Goal: Information Seeking & Learning: Learn about a topic

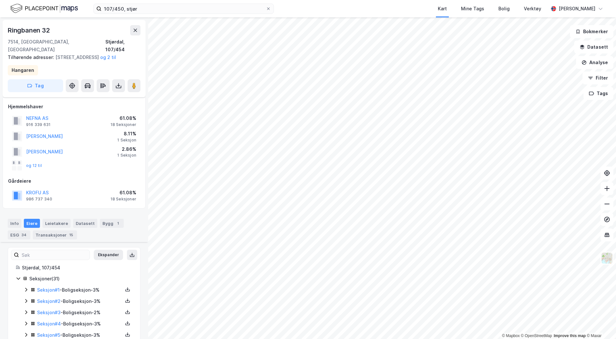
scroll to position [258, 0]
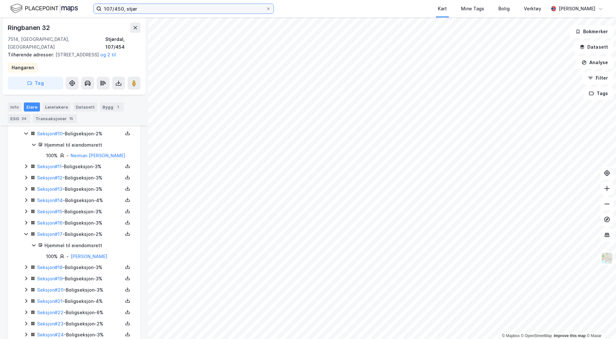
click at [136, 9] on input "107/450, stjør" at bounding box center [184, 9] width 164 height 10
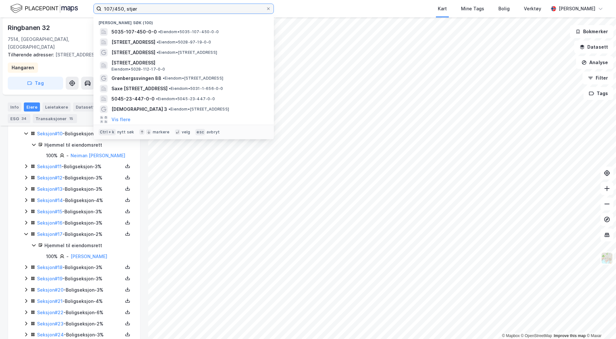
click at [137, 10] on input "107/450, stjør" at bounding box center [184, 9] width 164 height 10
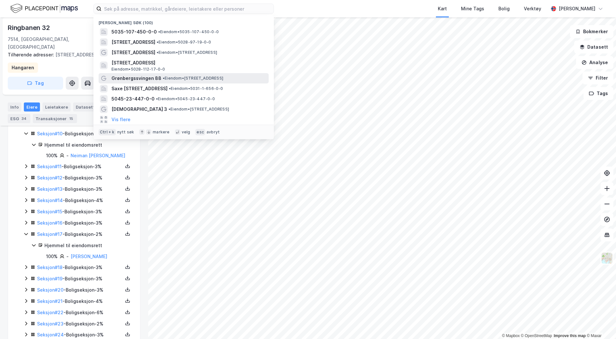
click at [145, 79] on span "Grønbergssvingen 88" at bounding box center [137, 78] width 50 height 8
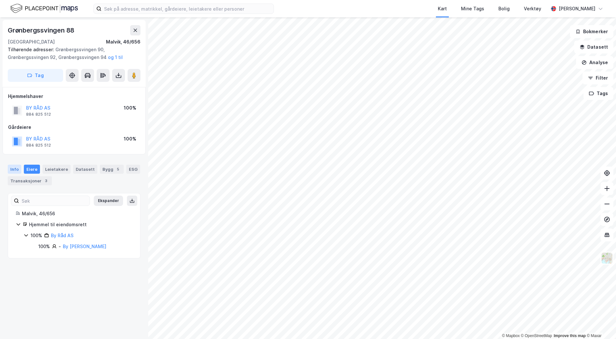
click at [19, 168] on div "Info" at bounding box center [15, 169] width 14 height 9
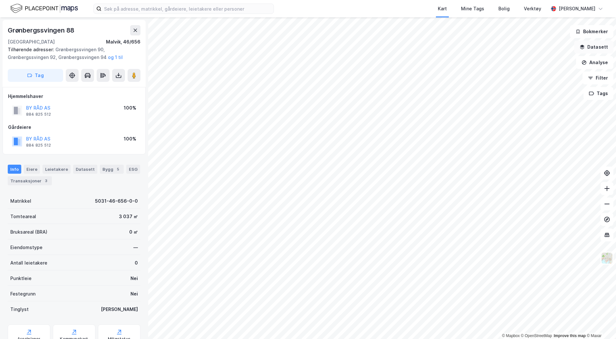
click at [597, 48] on button "Datasett" at bounding box center [593, 47] width 39 height 13
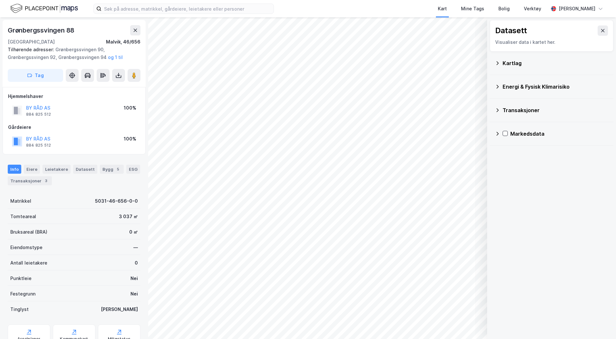
click at [500, 64] on div "Kartlag" at bounding box center [551, 62] width 113 height 15
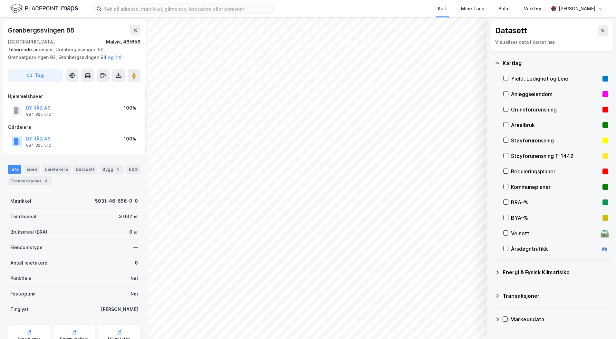
click at [506, 166] on div "Reguleringsplaner" at bounding box center [555, 171] width 105 height 15
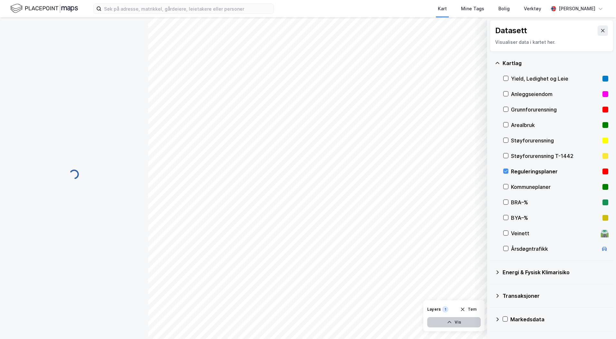
click at [448, 323] on icon "button" at bounding box center [450, 322] width 4 height 2
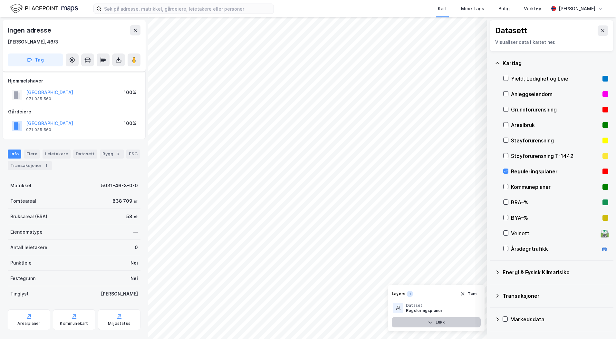
scroll to position [45, 0]
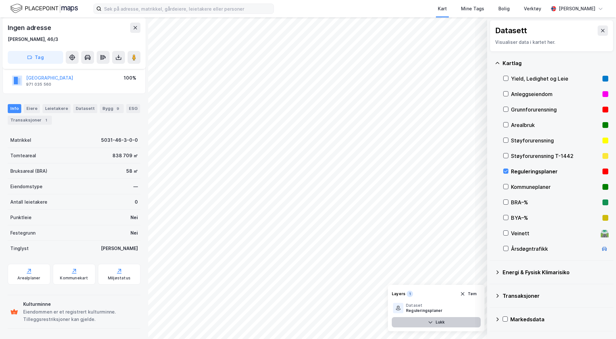
click at [185, 14] on label at bounding box center [183, 9] width 180 height 10
click at [185, 14] on input at bounding box center [188, 9] width 172 height 10
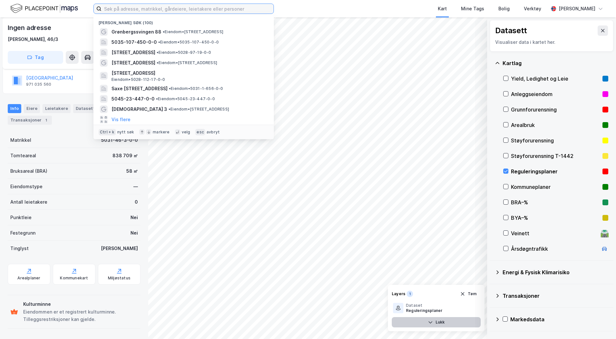
click at [186, 10] on input at bounding box center [188, 9] width 172 height 10
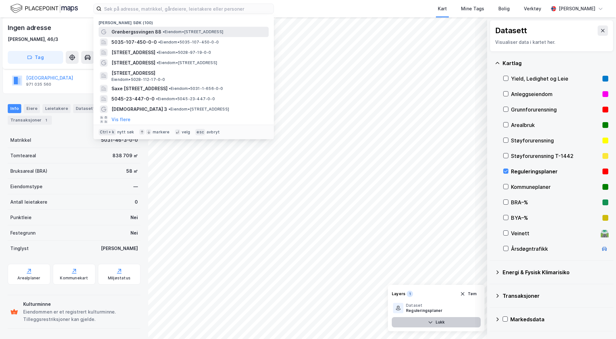
click at [173, 32] on span "• Eiendom • [STREET_ADDRESS]" at bounding box center [193, 31] width 61 height 5
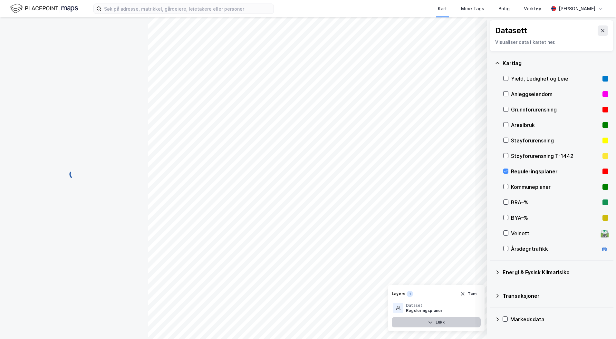
scroll to position [27, 0]
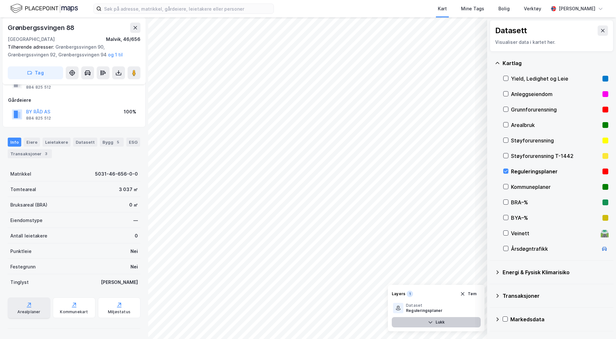
click at [44, 306] on div "Arealplaner" at bounding box center [29, 307] width 43 height 21
click at [507, 171] on icon at bounding box center [506, 171] width 5 height 5
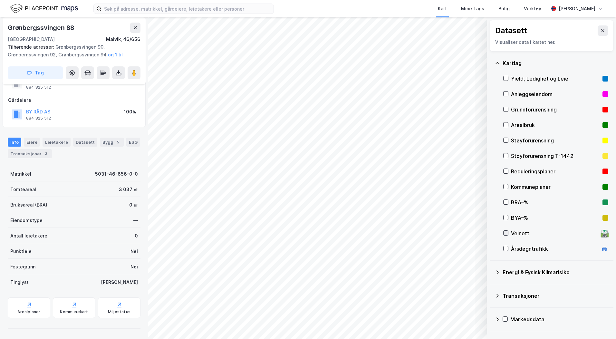
click at [508, 234] on icon at bounding box center [506, 233] width 5 height 5
click at [451, 325] on button "Vis" at bounding box center [454, 322] width 54 height 10
click at [423, 310] on div "🛣️ Dataset Veinett" at bounding box center [419, 308] width 53 height 10
click at [473, 307] on icon at bounding box center [474, 308] width 5 height 5
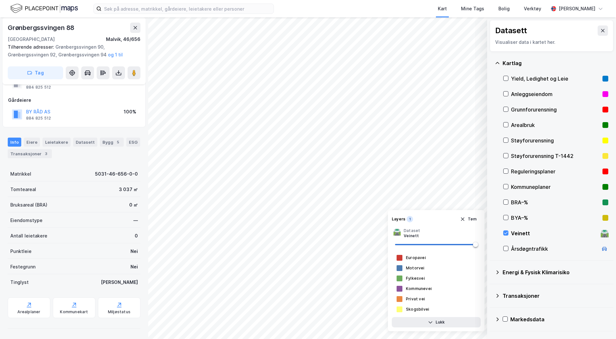
click at [520, 141] on div "Støyforurensning" at bounding box center [555, 141] width 89 height 8
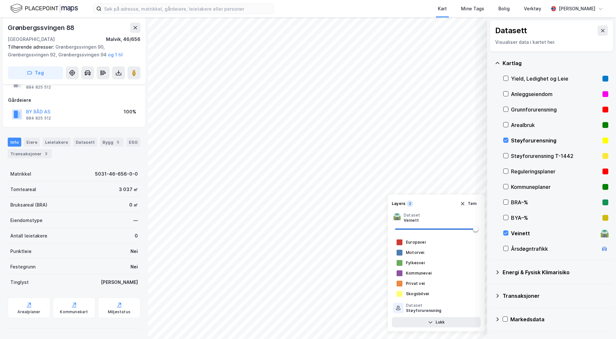
click at [521, 158] on div "Støyforurensning T-1442" at bounding box center [555, 156] width 89 height 8
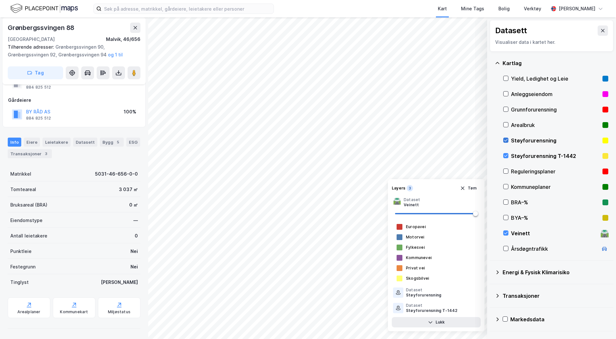
click at [507, 140] on icon at bounding box center [506, 140] width 5 height 5
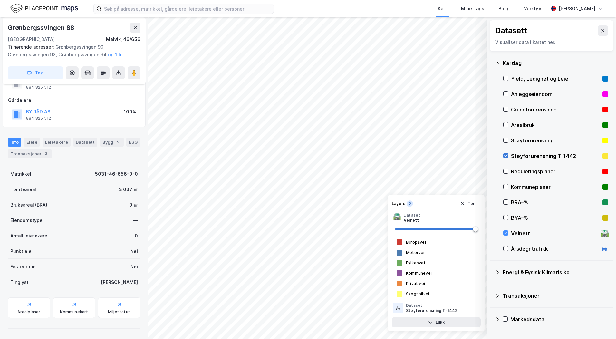
click at [504, 157] on icon at bounding box center [506, 155] width 5 height 5
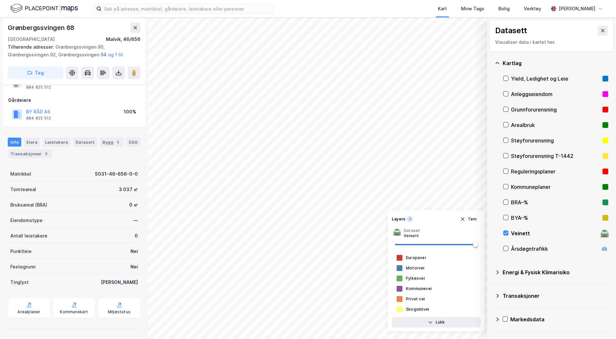
click at [511, 275] on div "Energi & Fysisk Klimarisiko" at bounding box center [556, 272] width 106 height 8
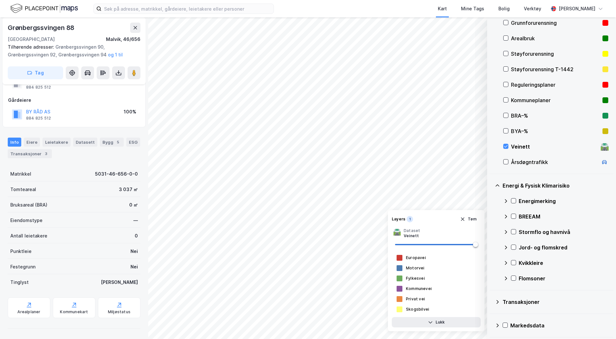
scroll to position [88, 0]
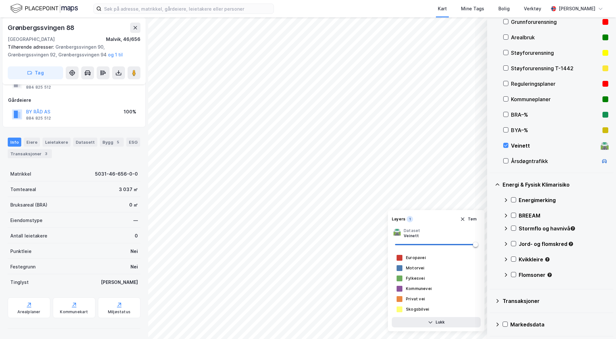
click at [514, 256] on div "Kvikkleire" at bounding box center [555, 261] width 105 height 15
click at [514, 258] on icon at bounding box center [514, 259] width 5 height 5
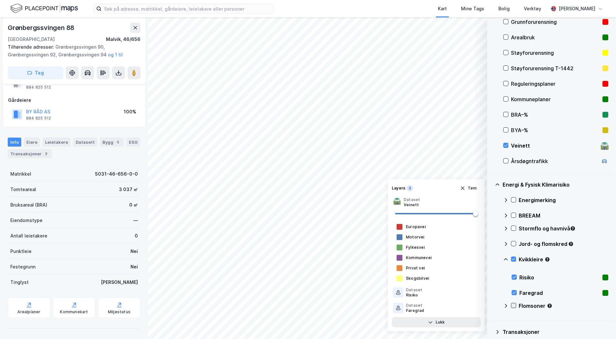
click at [514, 306] on icon at bounding box center [514, 306] width 4 height 2
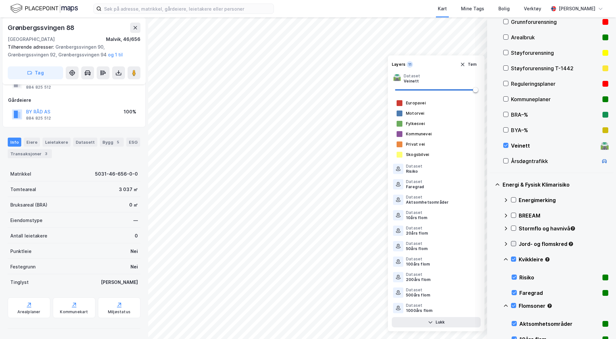
click at [513, 243] on icon at bounding box center [514, 243] width 5 height 5
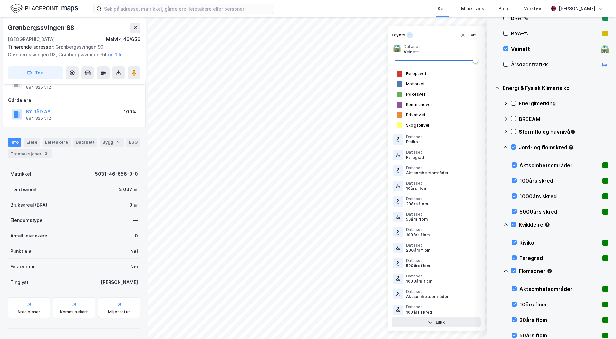
scroll to position [304, 0]
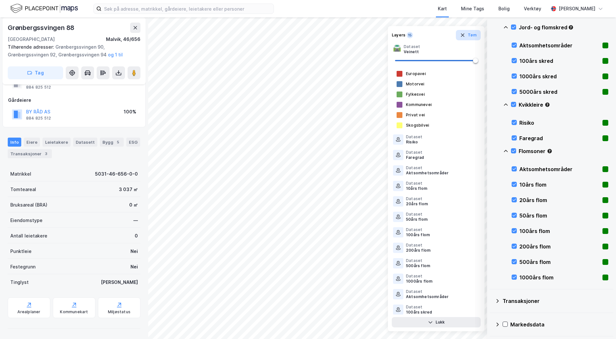
click at [464, 37] on icon "button" at bounding box center [462, 35] width 5 height 5
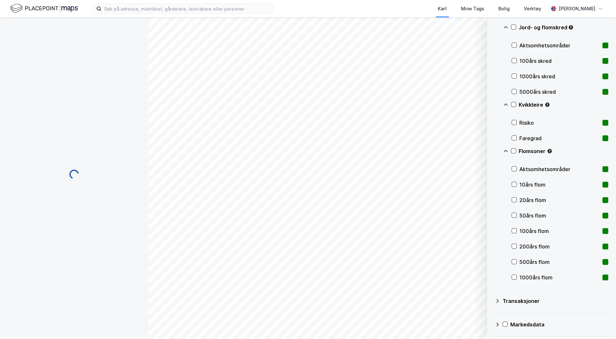
scroll to position [0, 0]
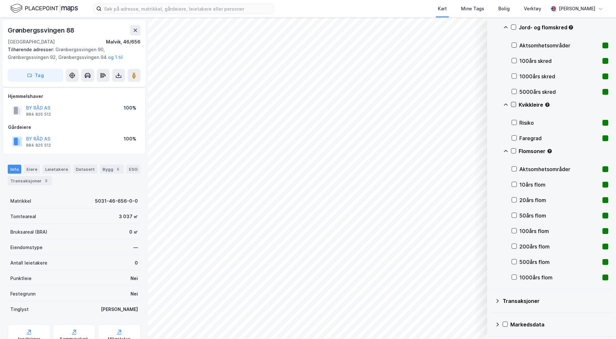
click at [515, 104] on icon at bounding box center [514, 104] width 4 height 2
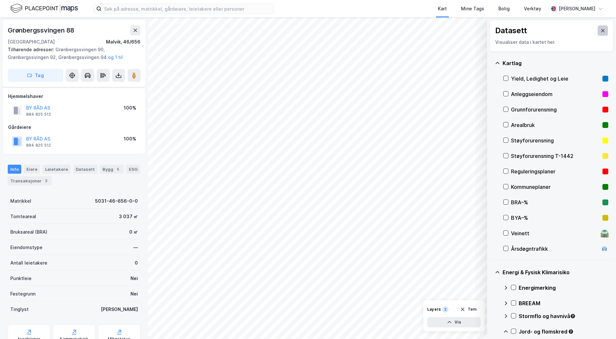
click at [602, 33] on button at bounding box center [603, 30] width 10 height 10
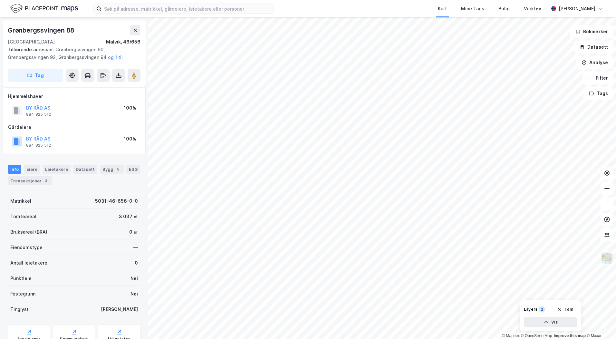
click at [610, 260] on img at bounding box center [607, 258] width 12 height 12
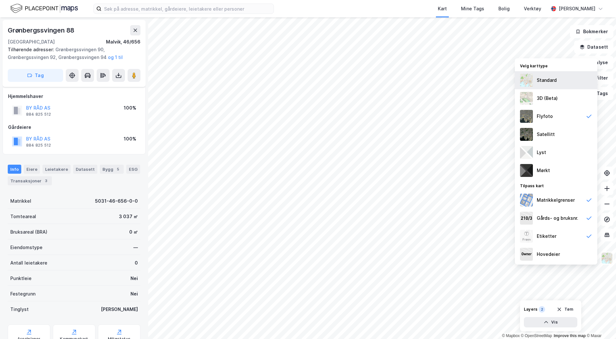
click at [556, 88] on div "Standard" at bounding box center [556, 80] width 83 height 18
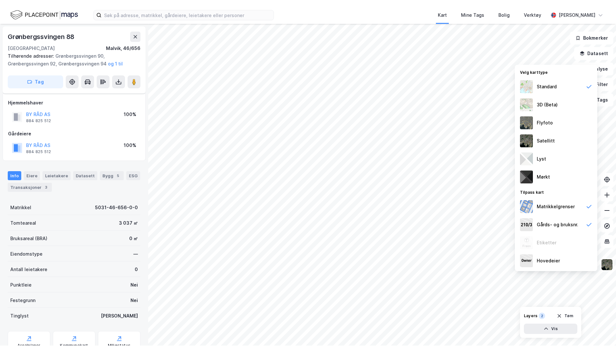
scroll to position [27, 0]
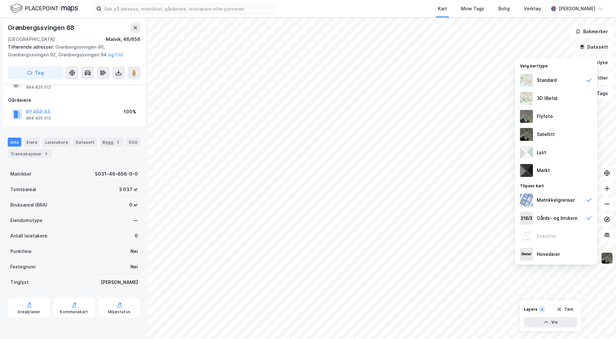
click at [582, 45] on icon "button" at bounding box center [582, 46] width 5 height 5
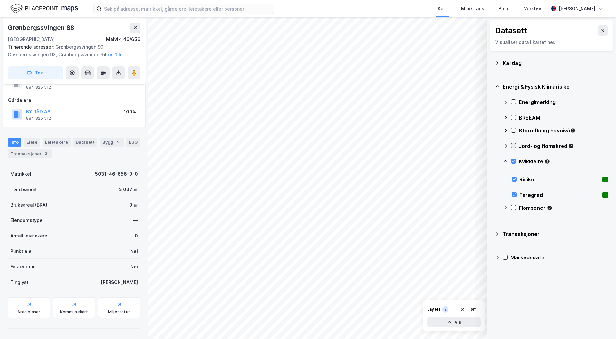
click at [514, 147] on icon at bounding box center [514, 145] width 5 height 5
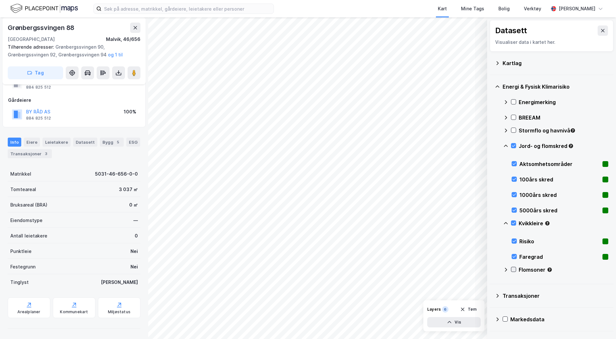
click at [513, 269] on icon at bounding box center [514, 269] width 5 height 5
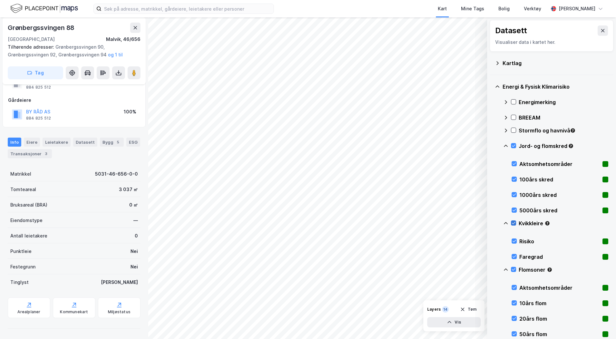
click at [513, 225] on icon at bounding box center [514, 223] width 5 height 5
click at [513, 224] on icon at bounding box center [514, 223] width 4 height 2
click at [515, 146] on icon at bounding box center [514, 145] width 5 height 5
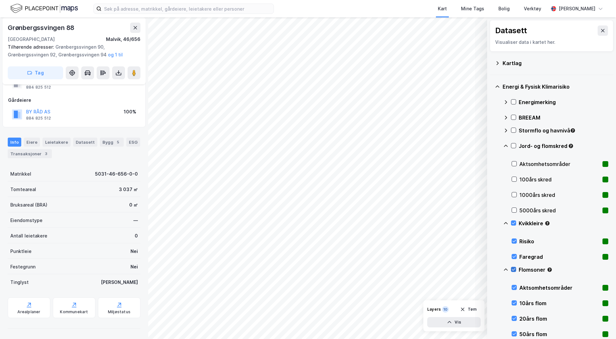
click at [512, 269] on icon at bounding box center [514, 269] width 5 height 5
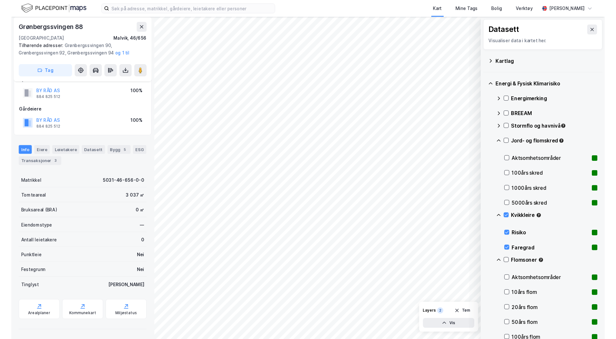
scroll to position [14, 0]
